Goal: Task Accomplishment & Management: Complete application form

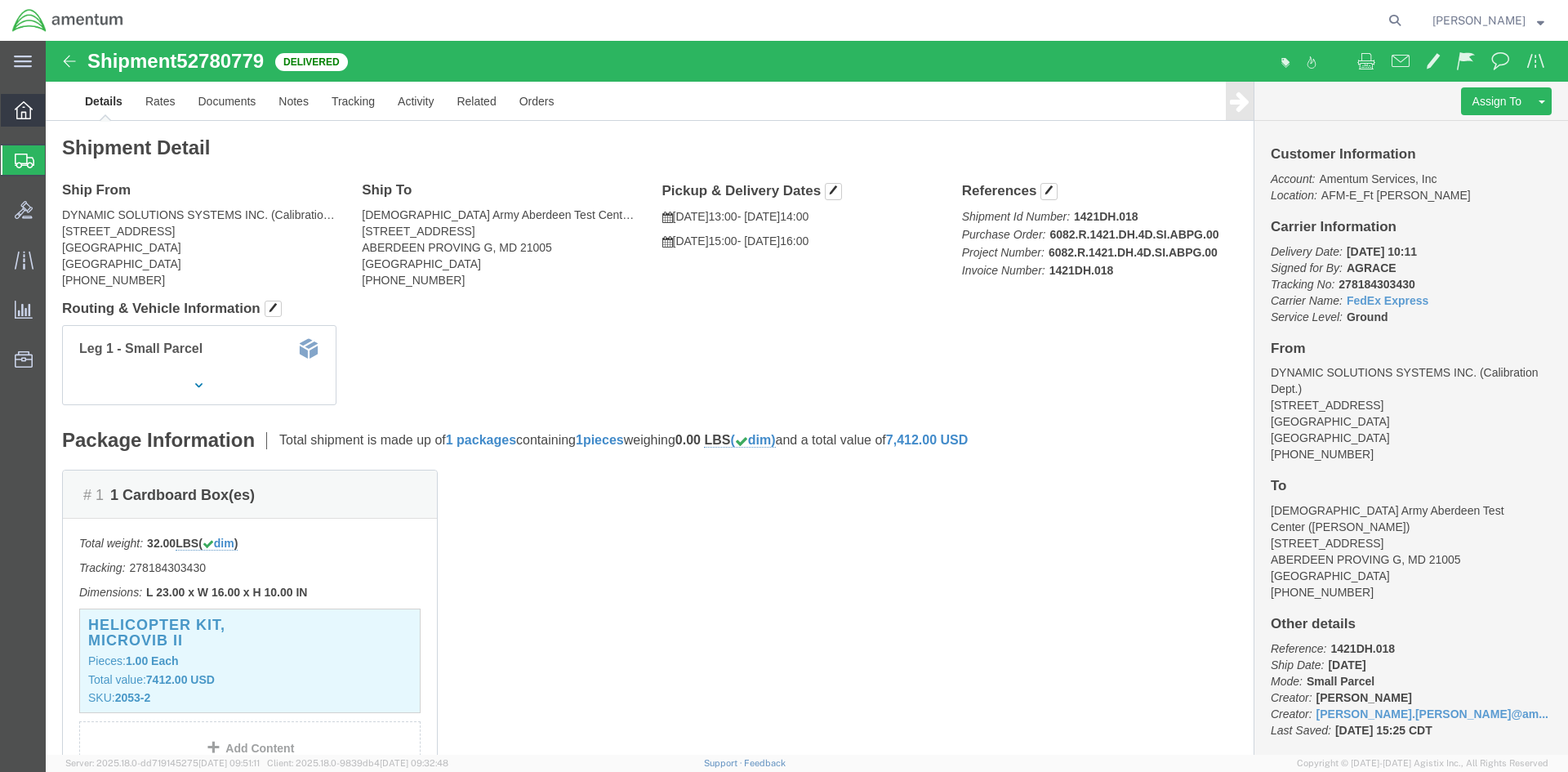
click at [29, 105] on icon at bounding box center [23, 110] width 18 height 18
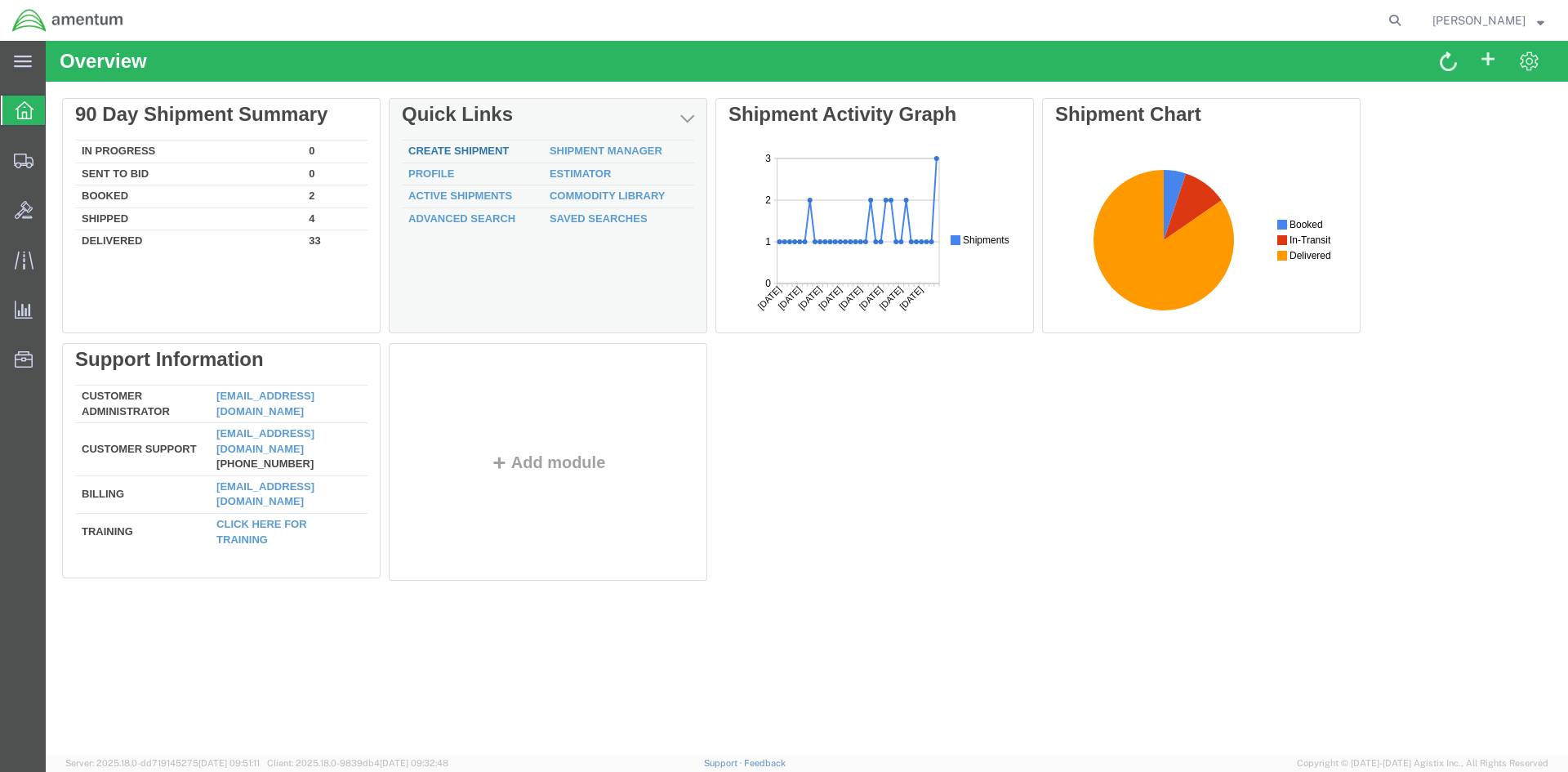
click at [472, 147] on link "Create Shipment" at bounding box center [458, 151] width 101 height 12
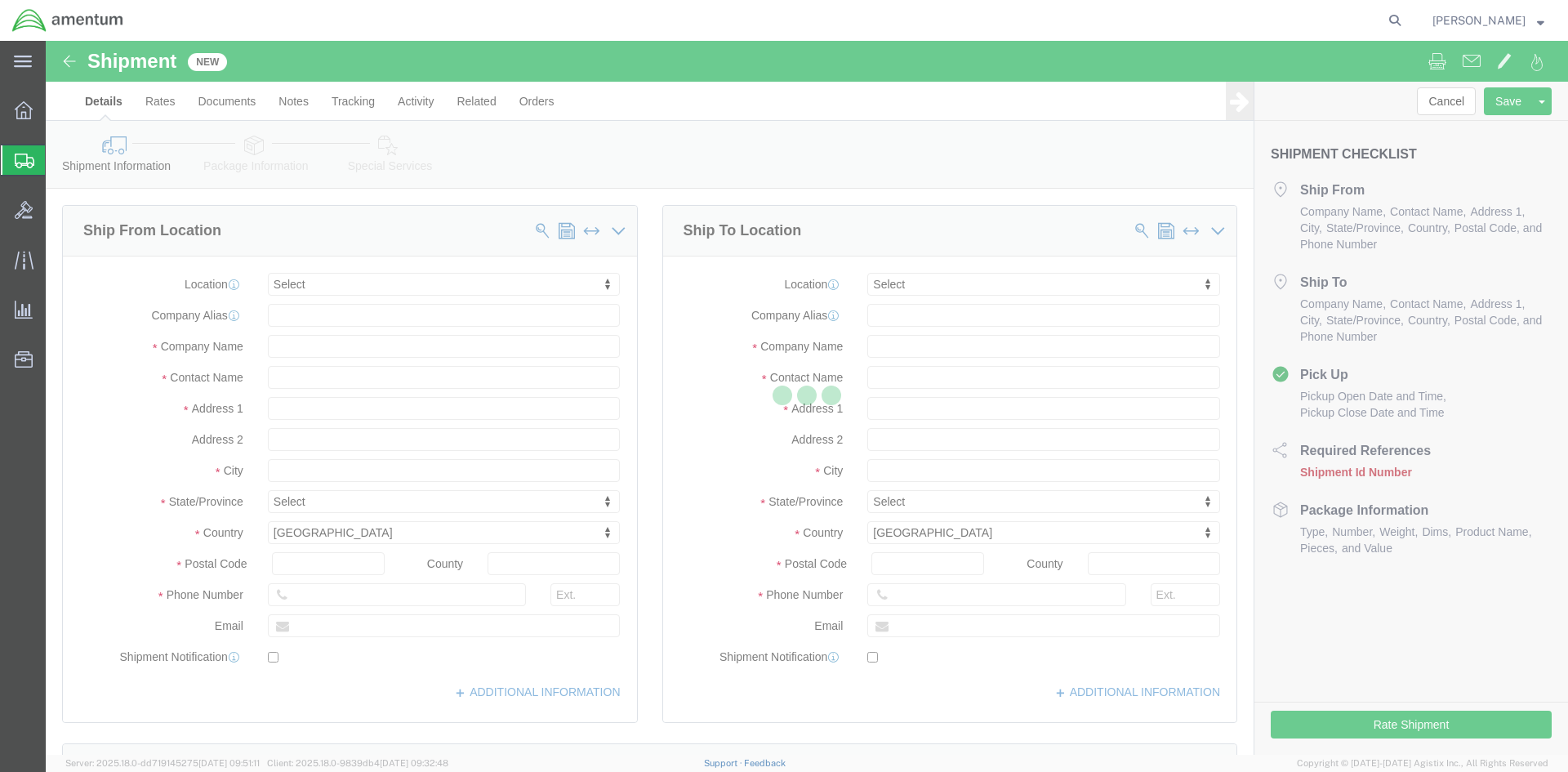
select select
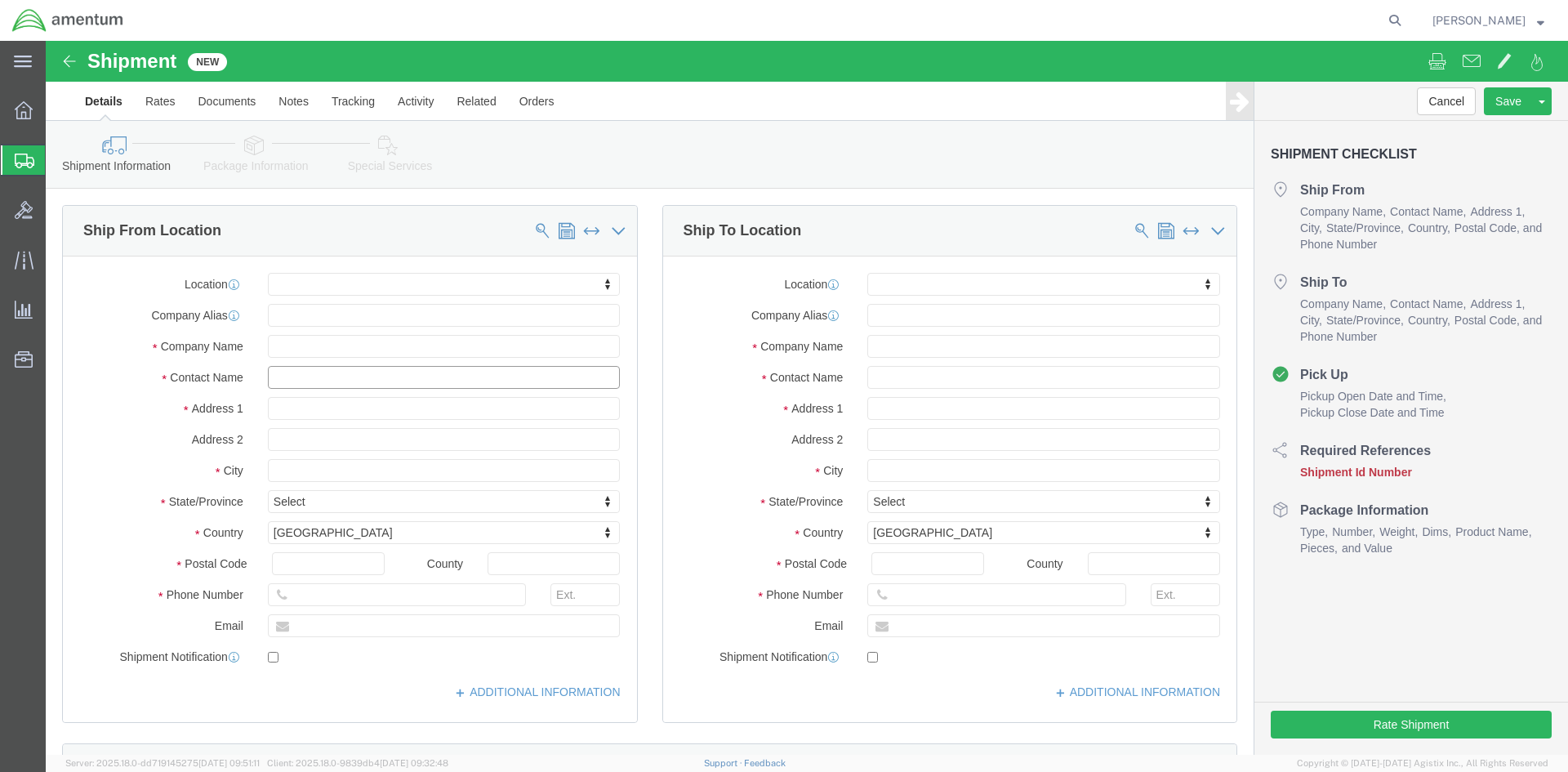
click input "text"
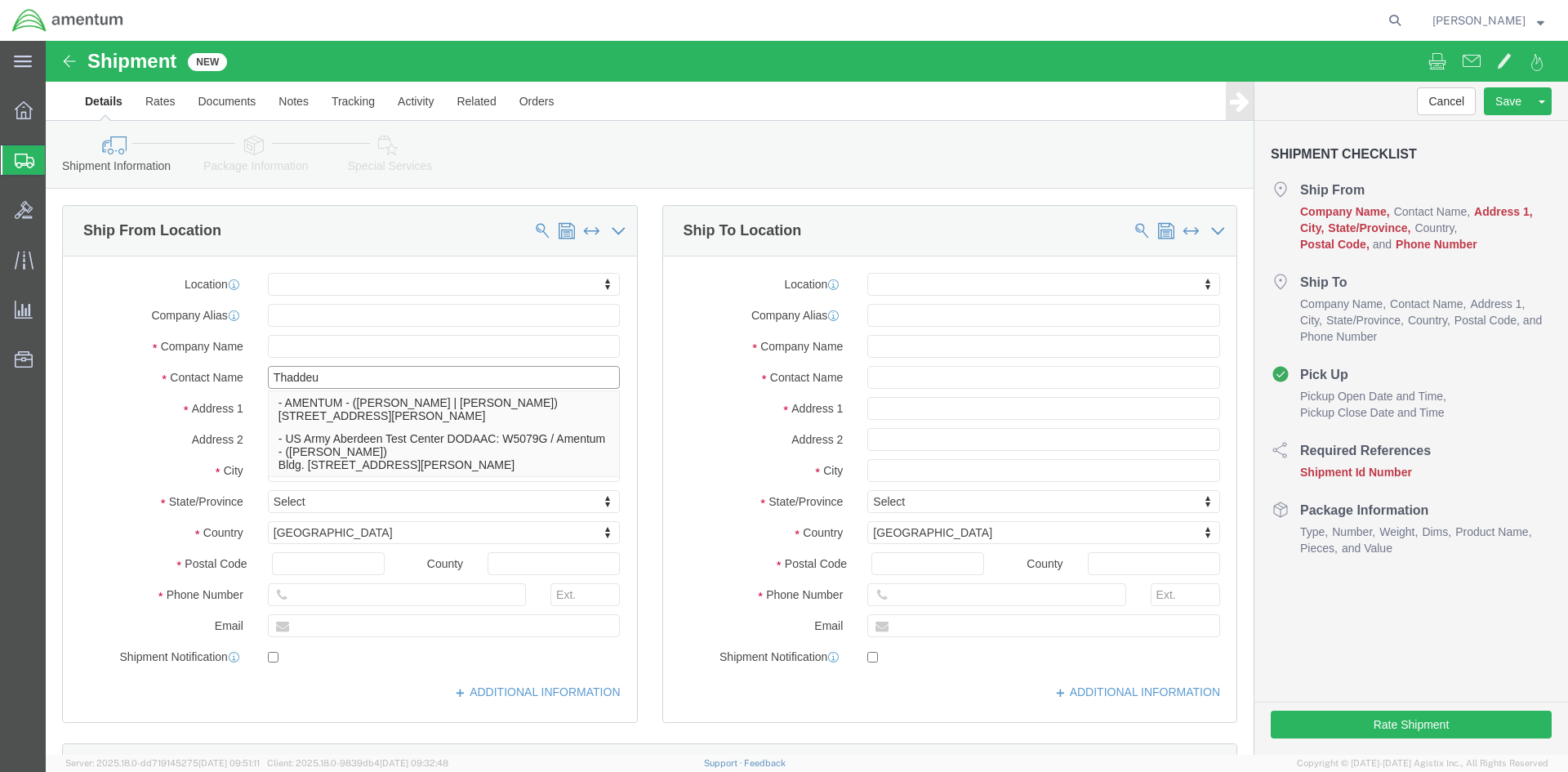
type input "[PERSON_NAME]"
click p "- AMENTUM - ([PERSON_NAME] | [PERSON_NAME]) [STREET_ADDRESS][PERSON_NAME]"
select select
type input "AMENTUM"
type input "[PERSON_NAME] | [PERSON_NAME]"
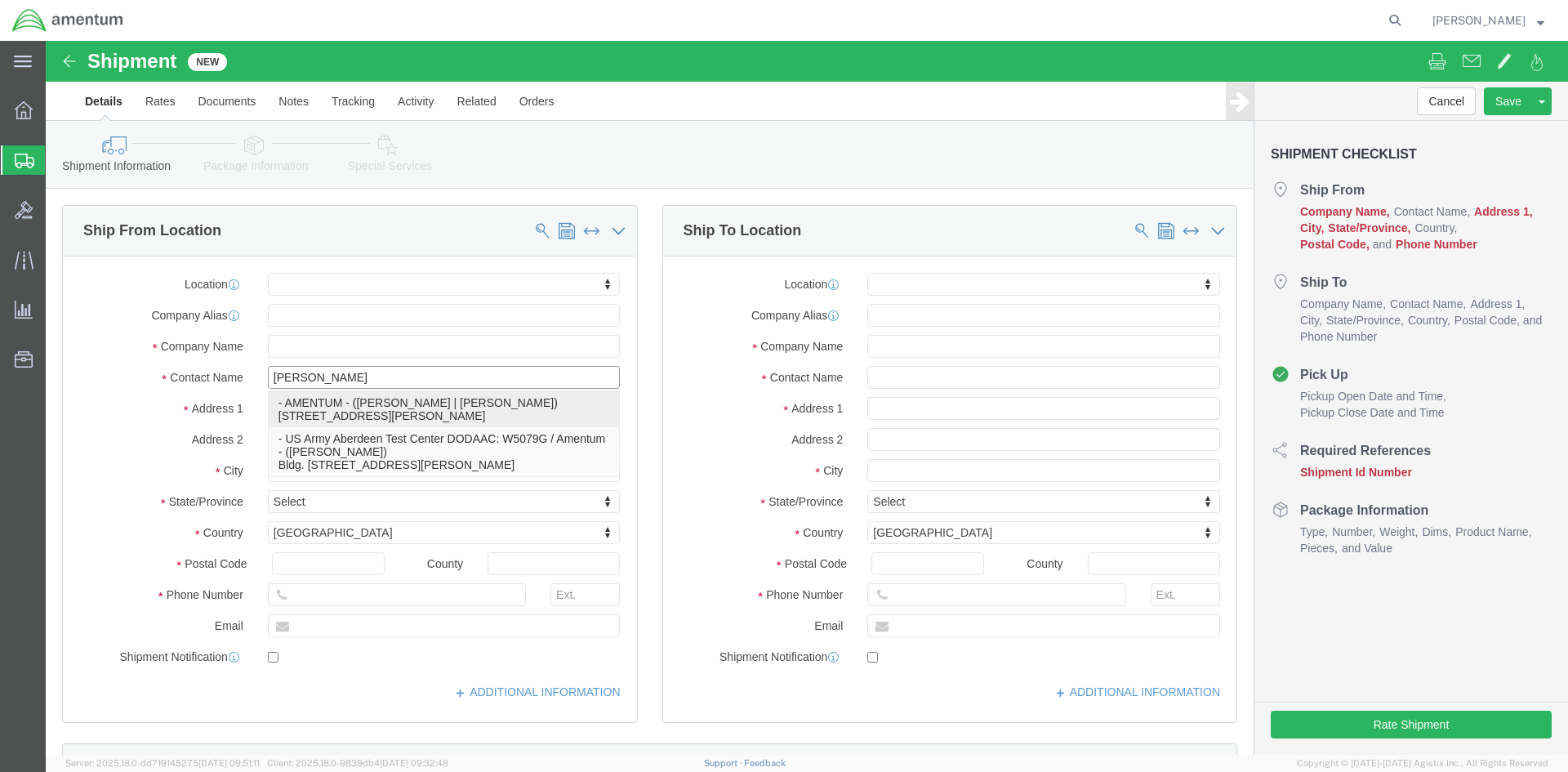
type input "[STREET_ADDRESS][PERSON_NAME]"
type input "BLDG 1060"
type input "Aberdeen Proving Ground"
type input "21005"
select select "MD"
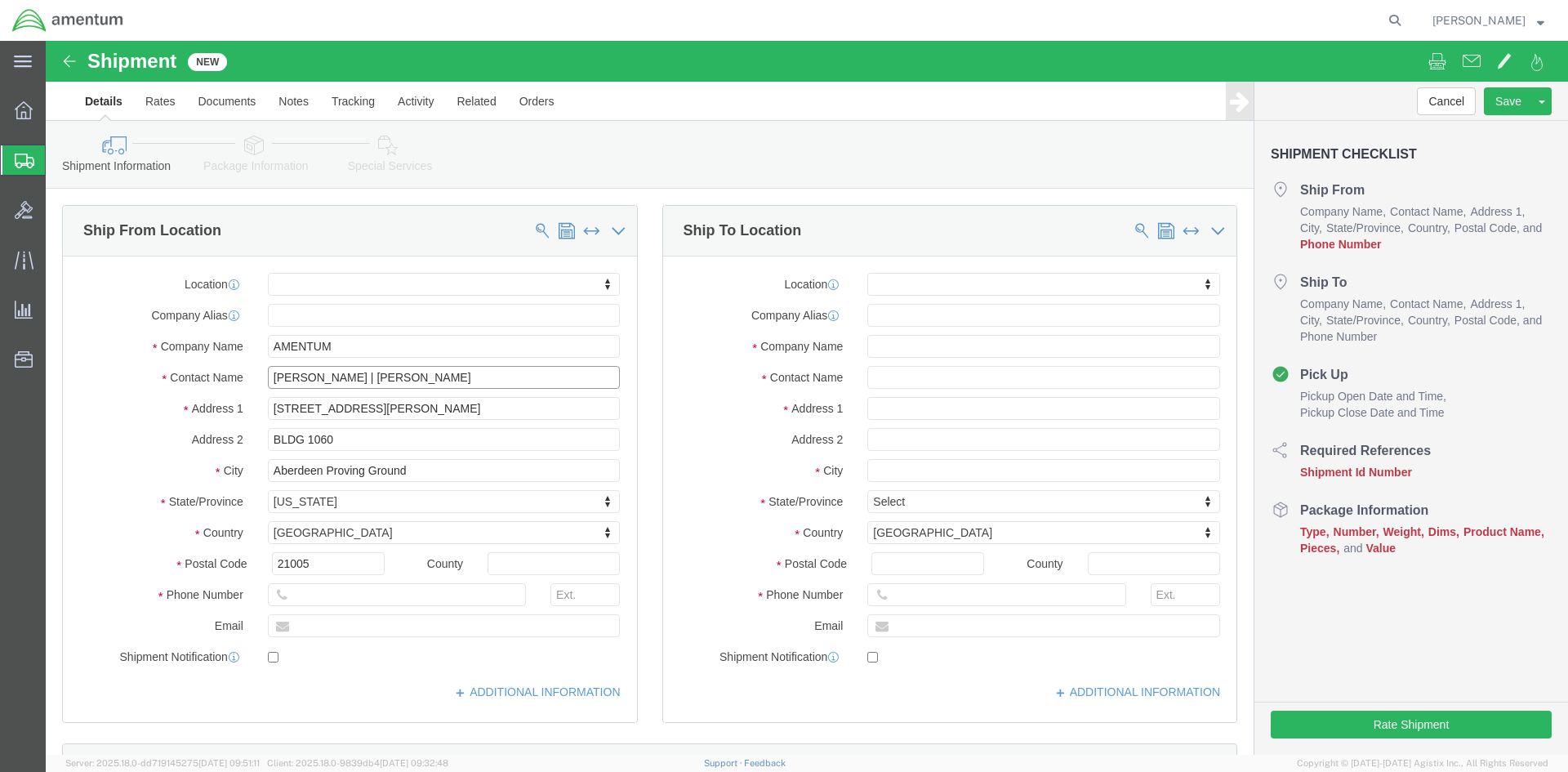
drag, startPoint x: 299, startPoint y: 333, endPoint x: 193, endPoint y: 333, distance: 106.0
click div "Contact Name [PERSON_NAME] | [PERSON_NAME] [PERSON_NAME]"
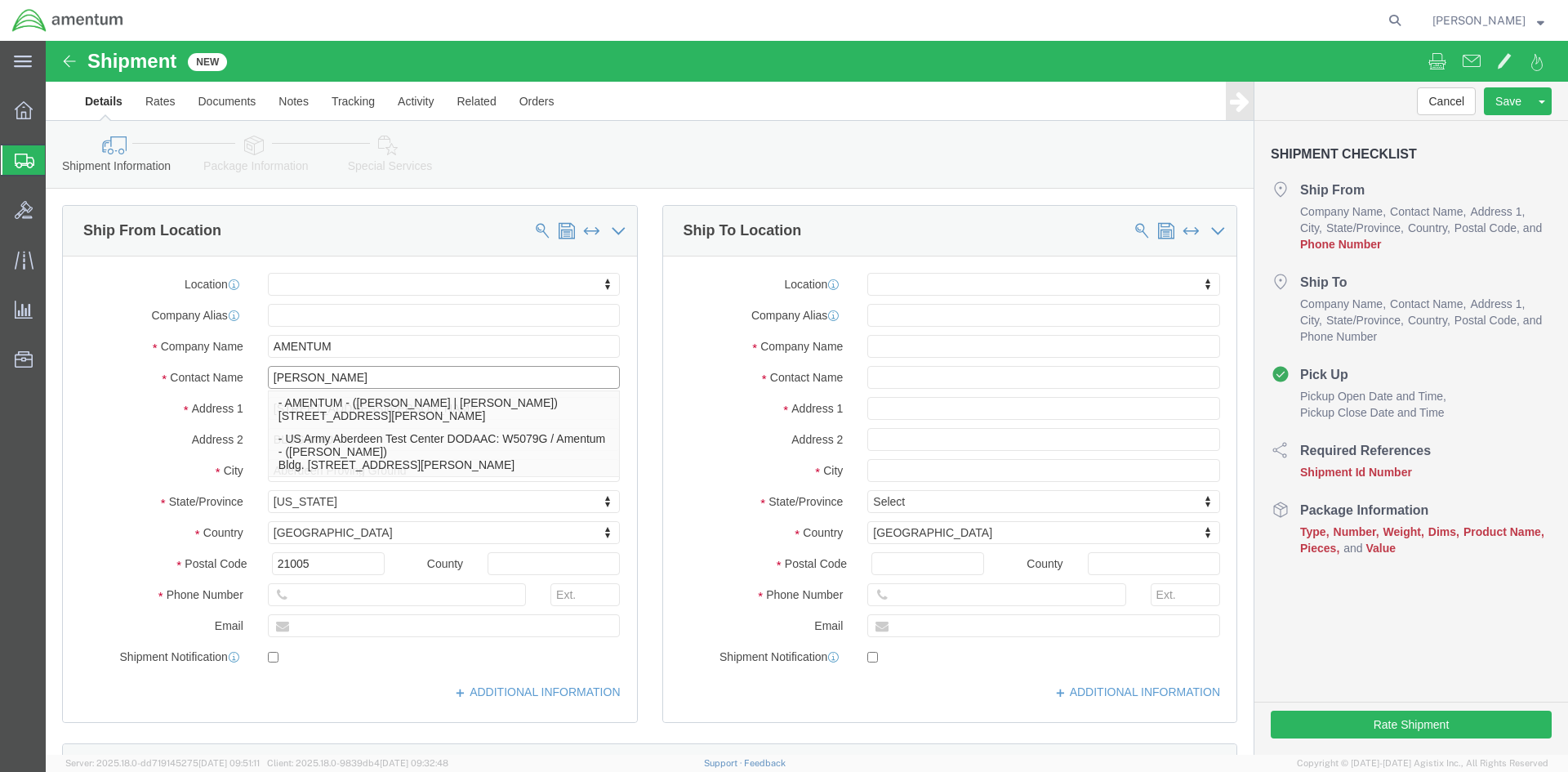
type input "[PERSON_NAME]"
click input "text"
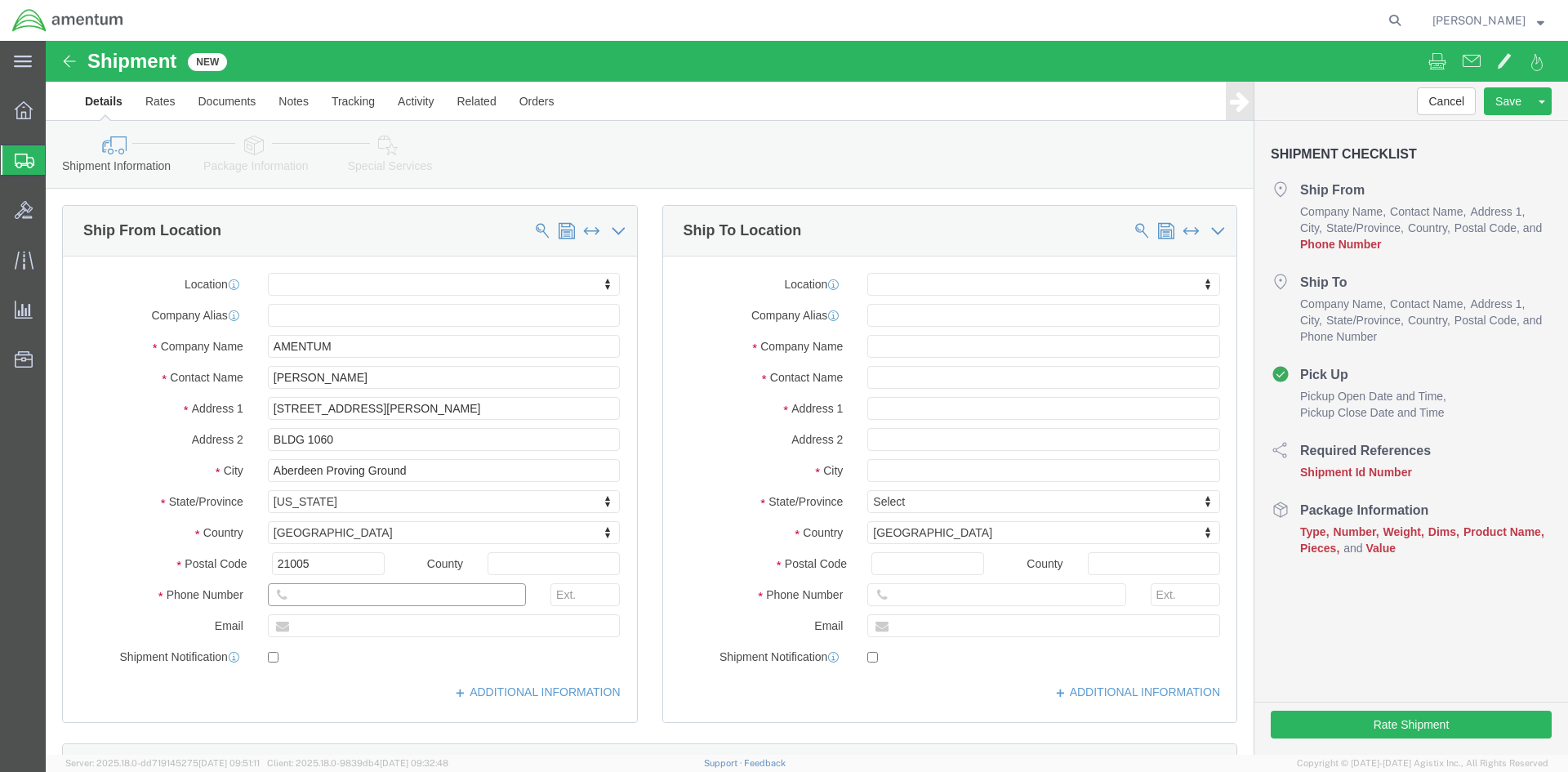
click input "text"
paste input "[PHONE_NUMBER]"
type input "[PHONE_NUMBER]"
click span
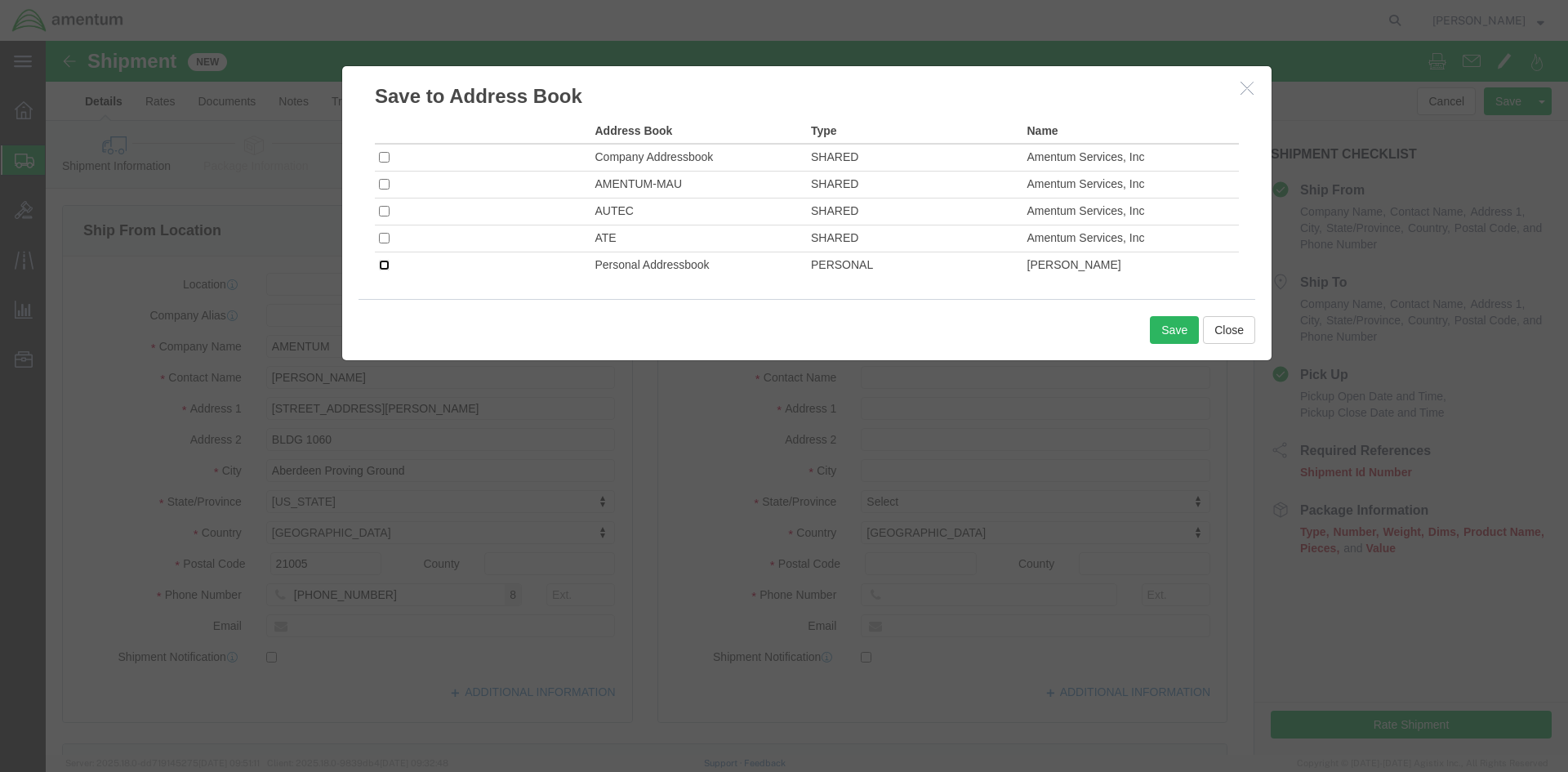
click input "checkbox"
checkbox input "true"
click button "Save"
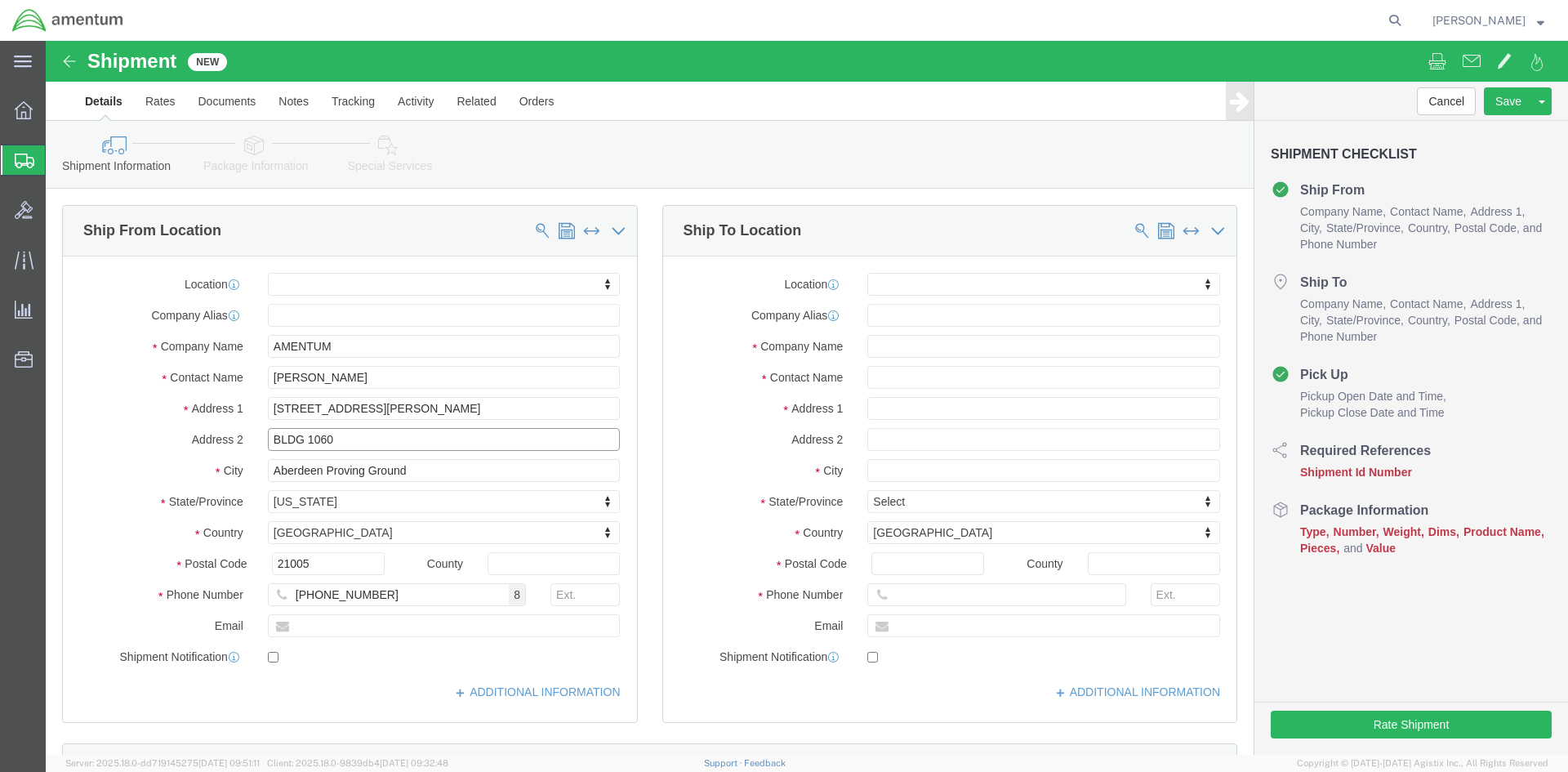
click input "BLDG 1060"
type input "BLDG 1060, [PERSON_NAME] Army Airfield"
click span
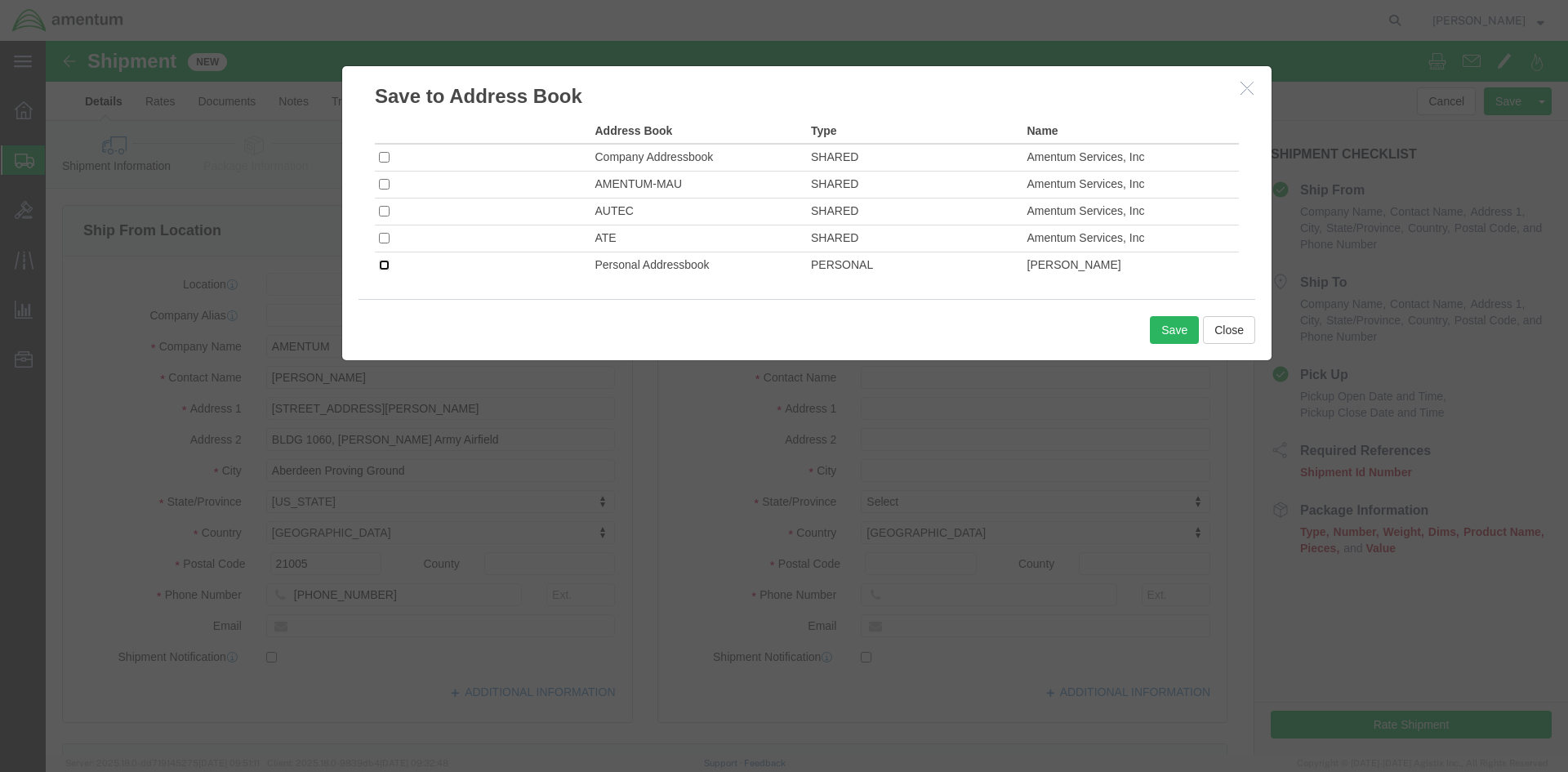
click input "checkbox"
checkbox input "true"
click button "Save"
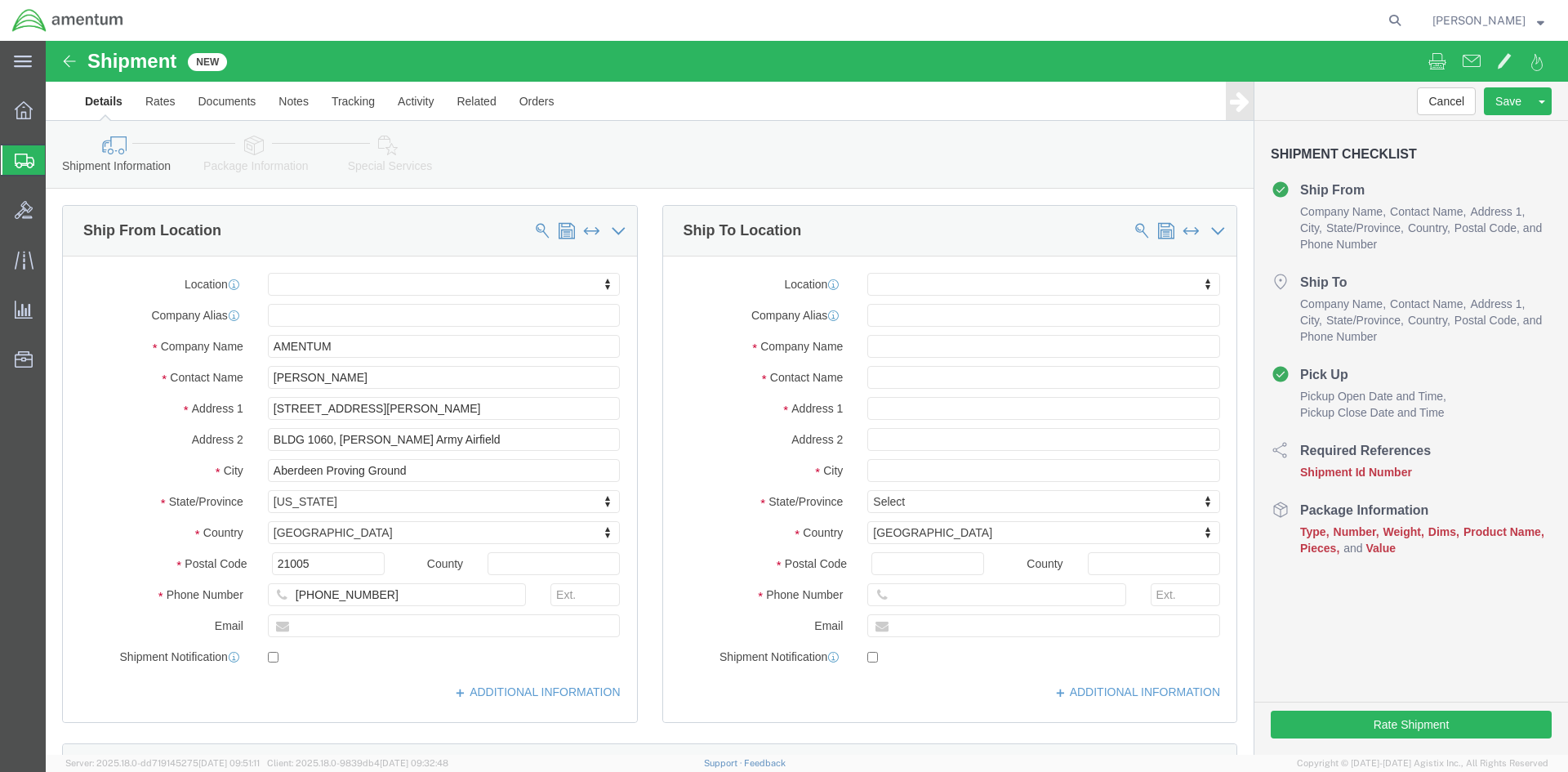
click div
click span
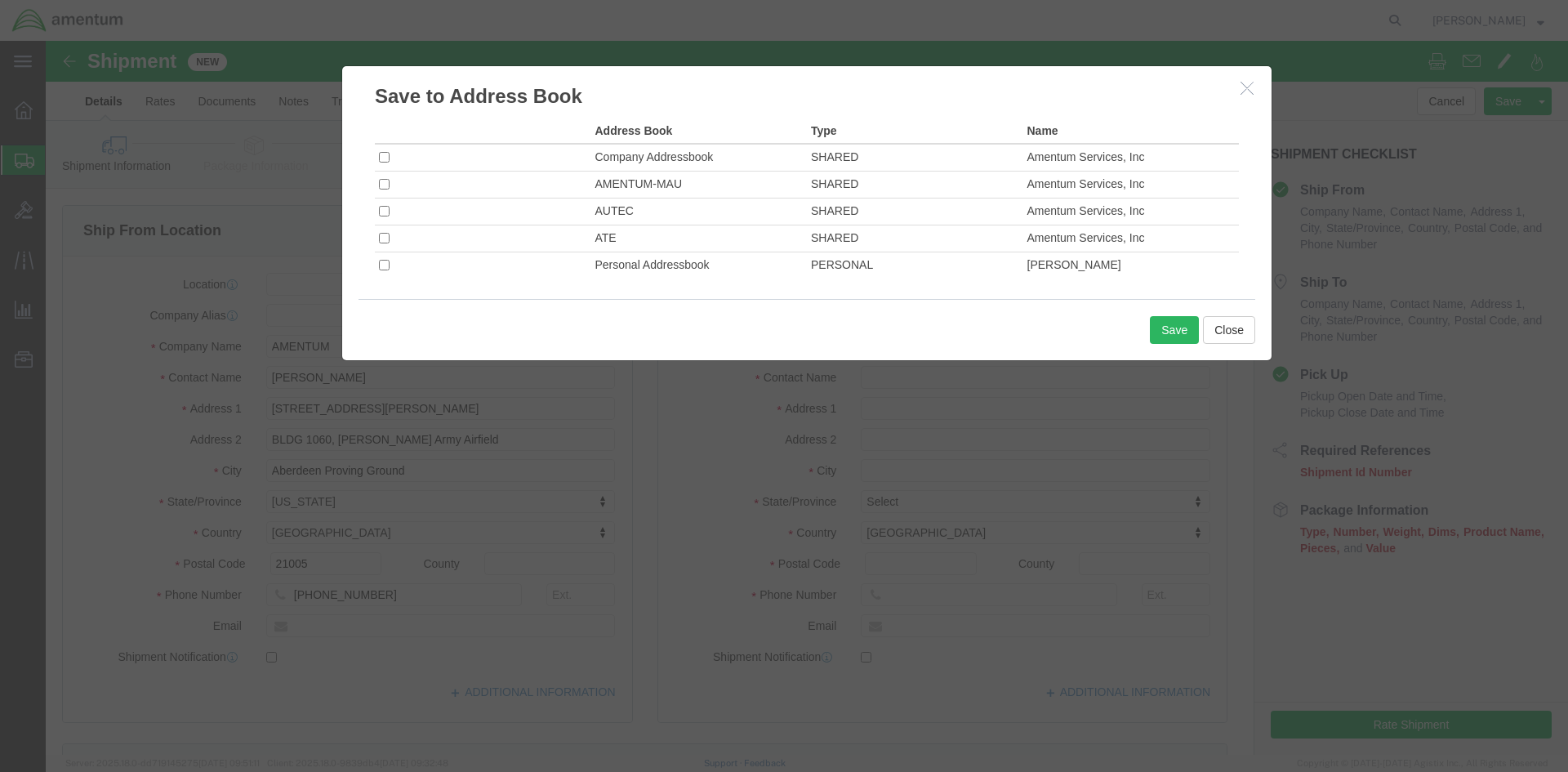
click td
click input "checkbox"
checkbox input "true"
click button "Save"
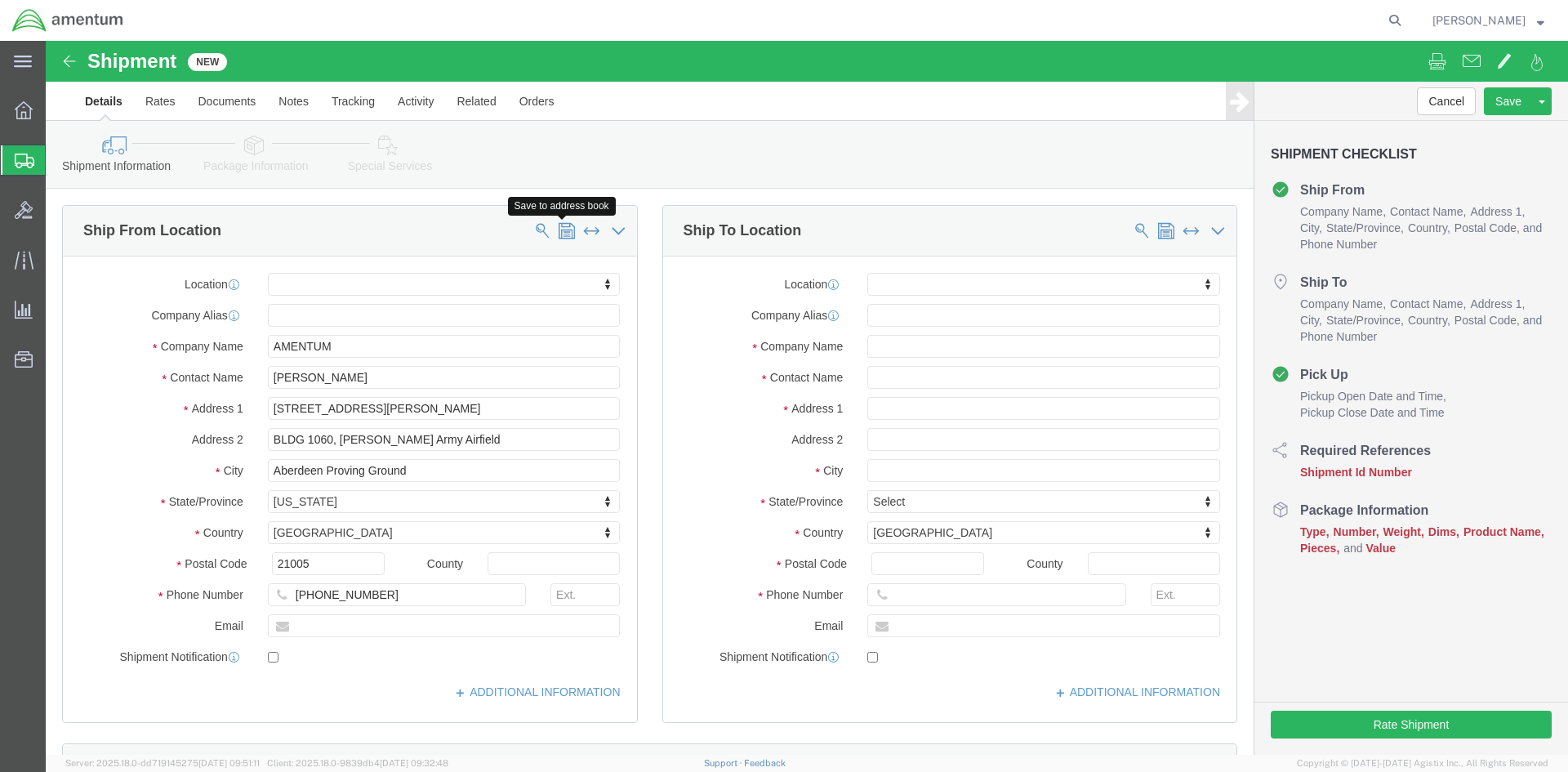
click span
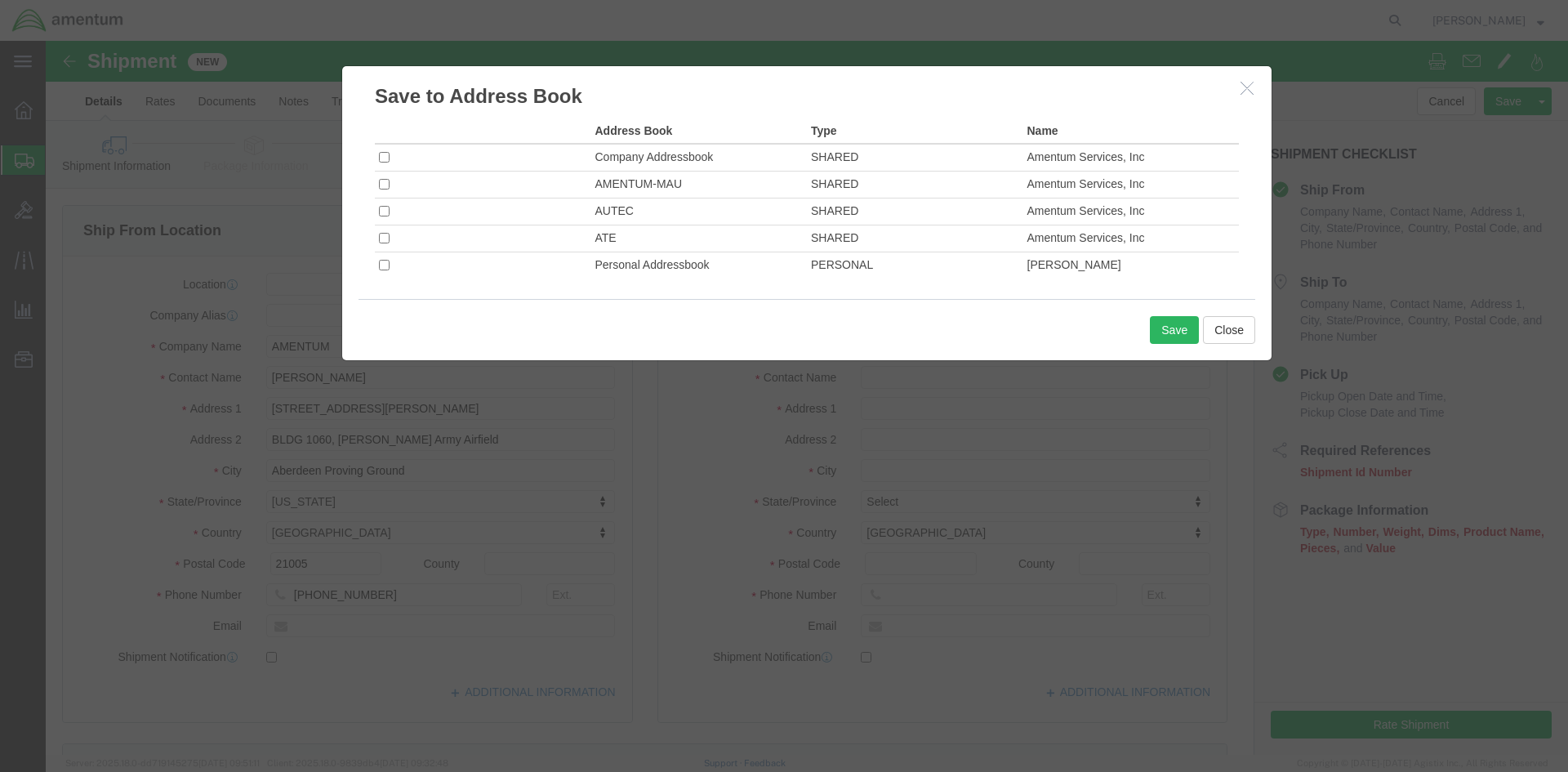
click td
click input "checkbox"
checkbox input "true"
click button "Save"
